Goal: Task Accomplishment & Management: Use online tool/utility

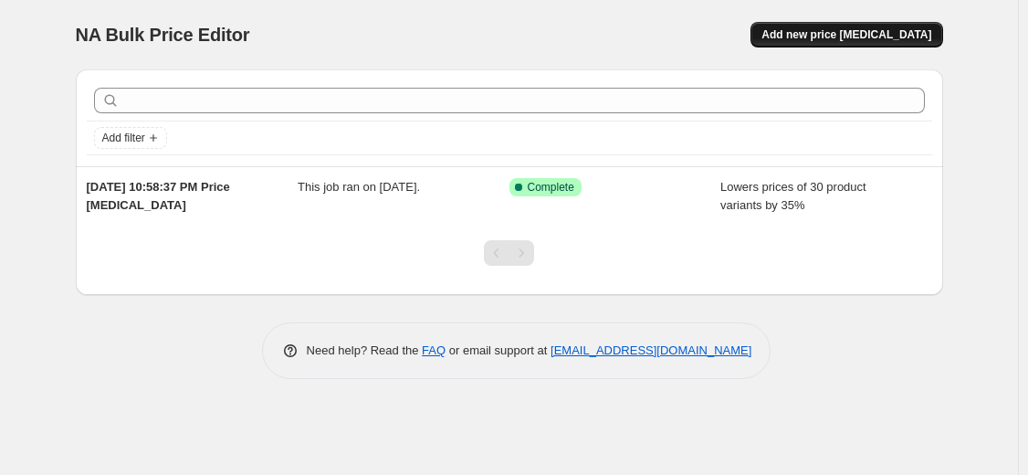
click at [901, 42] on button "Add new price [MEDICAL_DATA]" at bounding box center [847, 35] width 192 height 26
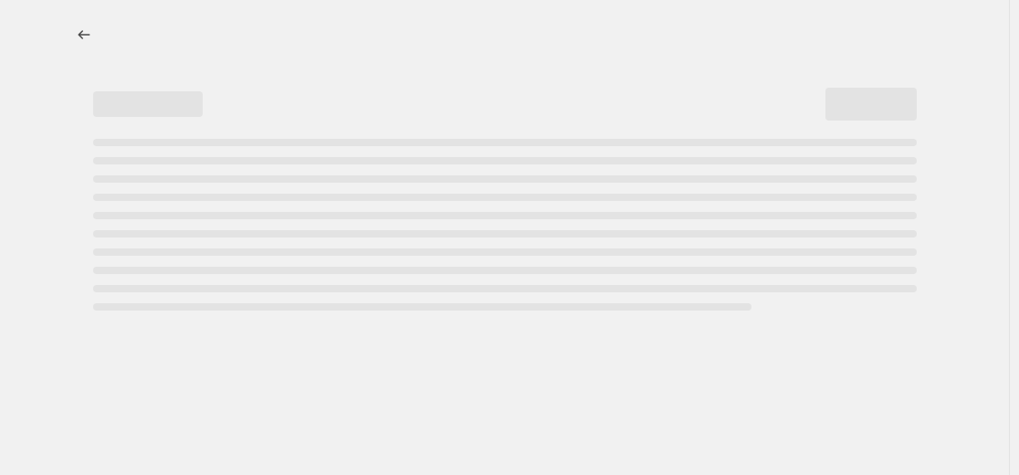
select select "percentage"
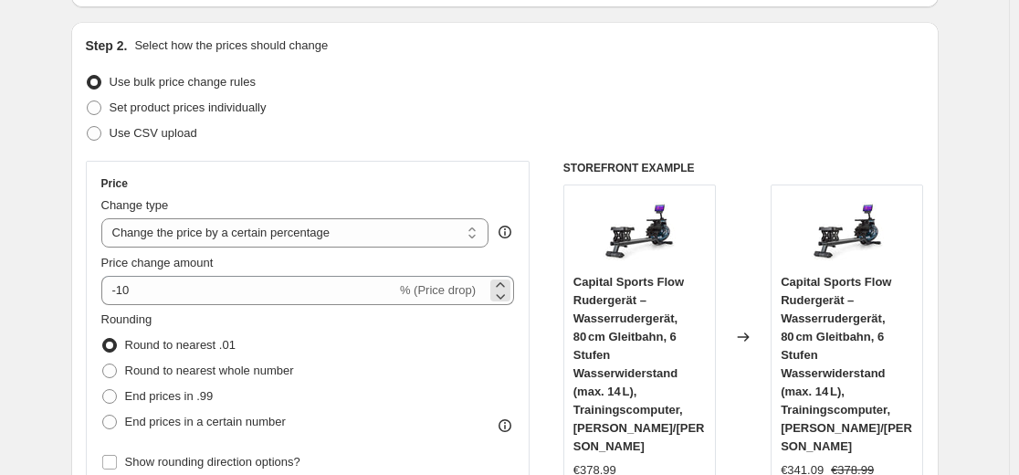
scroll to position [183, 0]
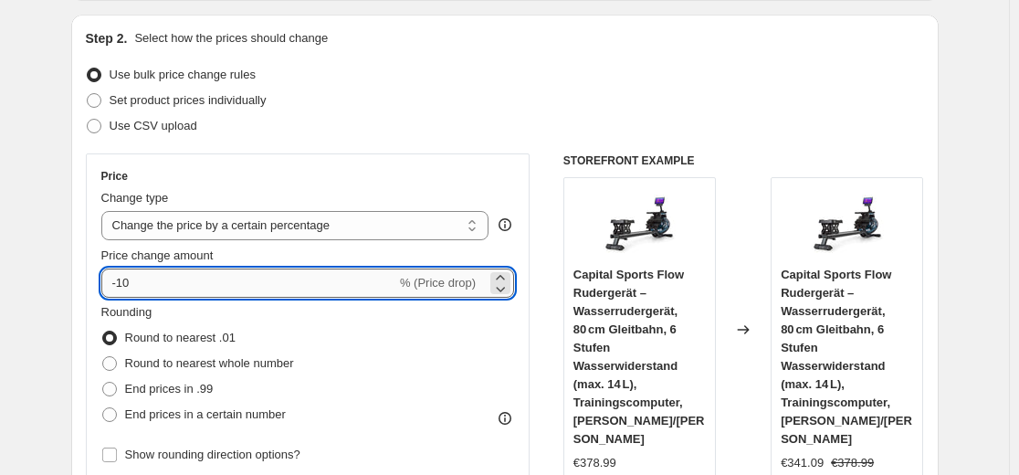
click at [205, 288] on input "-10" at bounding box center [248, 283] width 295 height 29
type input "-1"
type input "-35"
click at [187, 390] on span "End prices in .99" at bounding box center [169, 389] width 89 height 14
click at [103, 383] on input "End prices in .99" at bounding box center [102, 382] width 1 height 1
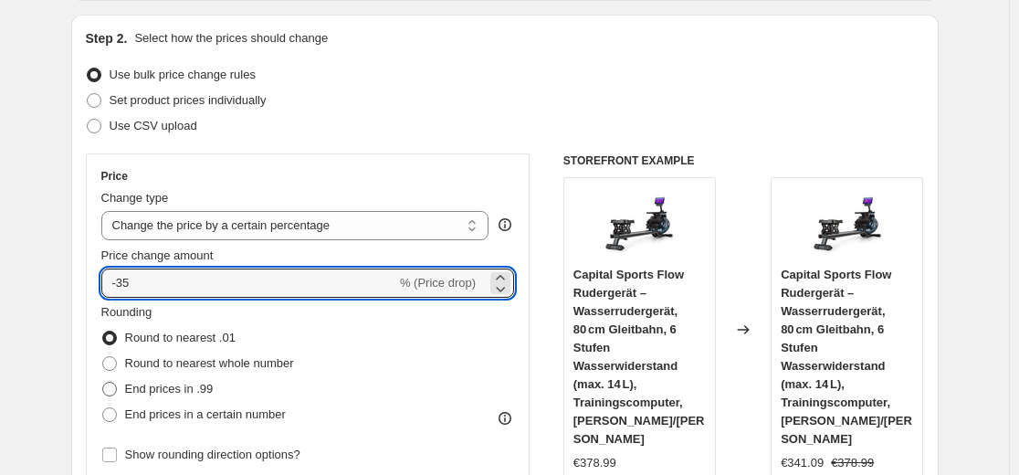
radio input "true"
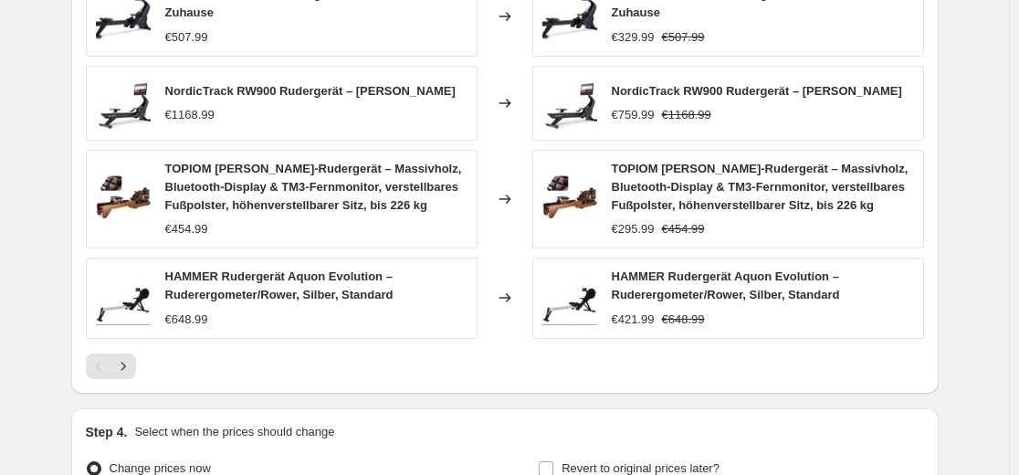
scroll to position [1429, 0]
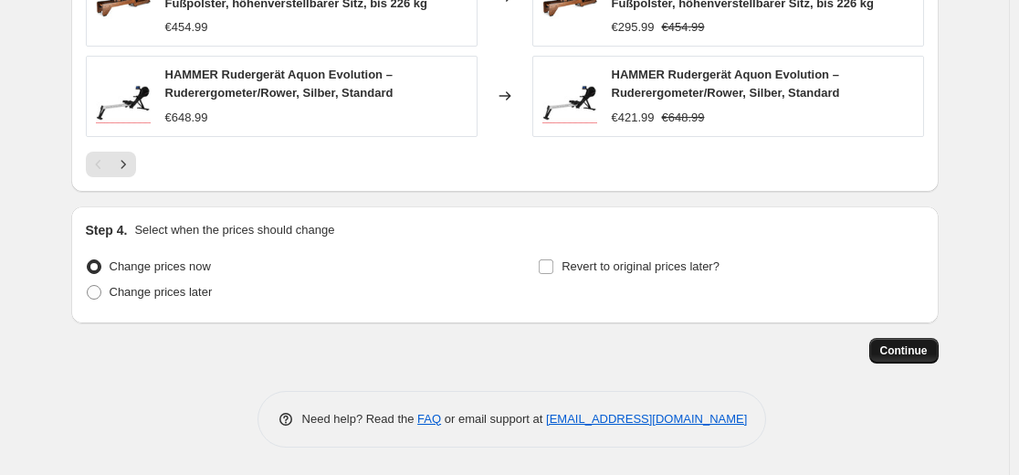
click at [923, 348] on span "Continue" at bounding box center [903, 350] width 47 height 15
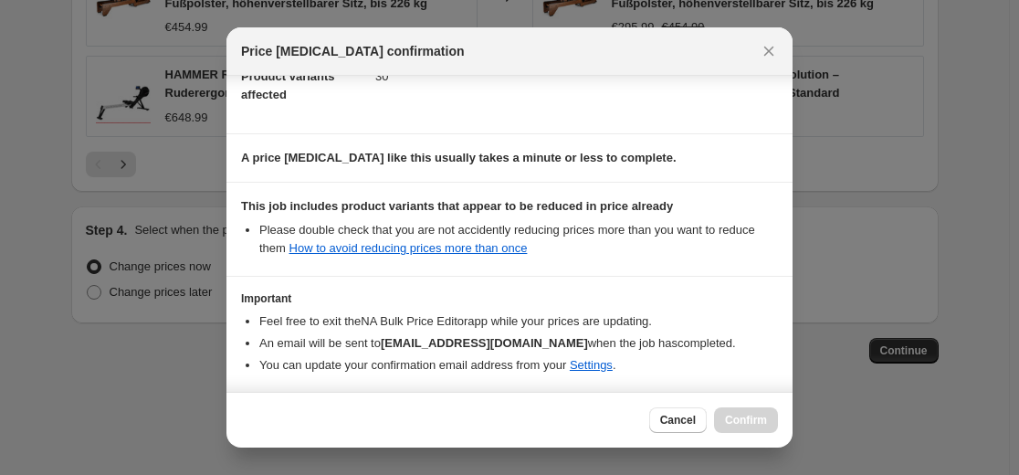
scroll to position [294, 0]
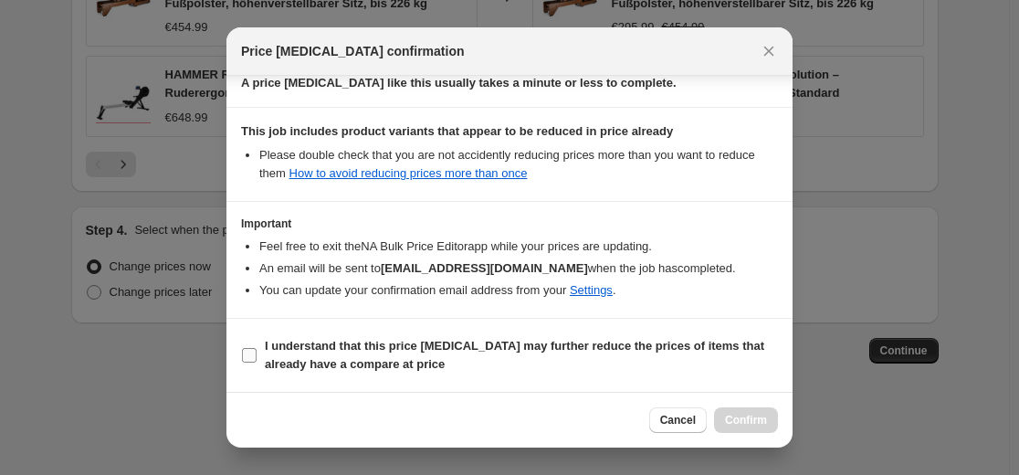
click at [356, 353] on span "I understand that this price [MEDICAL_DATA] may further reduce the prices of it…" at bounding box center [521, 355] width 513 height 37
click at [257, 353] on input "I understand that this price [MEDICAL_DATA] may further reduce the prices of it…" at bounding box center [249, 355] width 15 height 15
checkbox input "true"
click at [721, 408] on button "Confirm" at bounding box center [746, 420] width 64 height 26
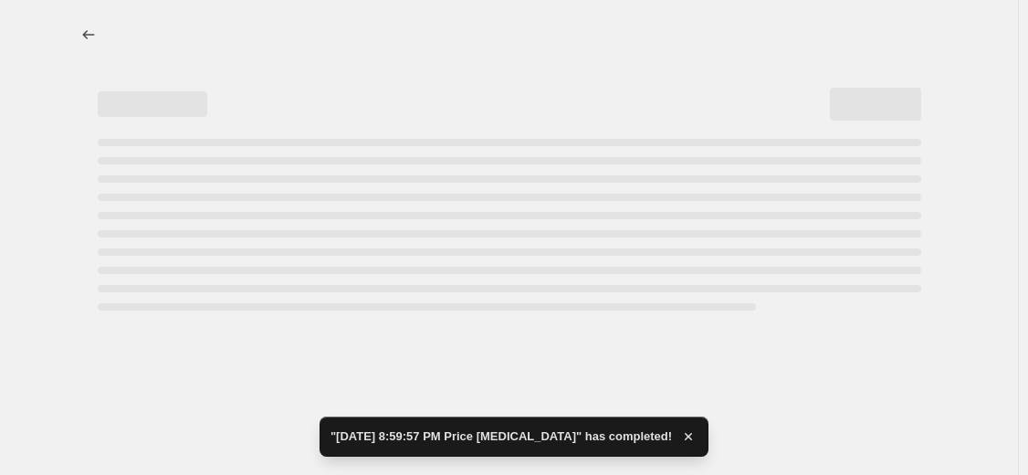
select select "percentage"
